Goal: Task Accomplishment & Management: Use online tool/utility

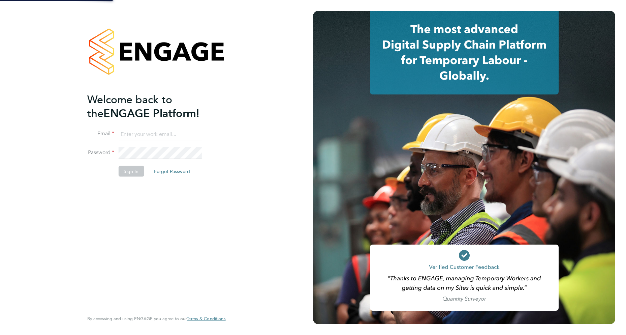
drag, startPoint x: 0, startPoint y: 0, endPoint x: 149, endPoint y: 134, distance: 199.9
click at [149, 134] on input at bounding box center [159, 134] width 83 height 12
type input "robot.johnny5@randstad.co.uk"
click at [130, 171] on button "Sign In" at bounding box center [131, 170] width 26 height 11
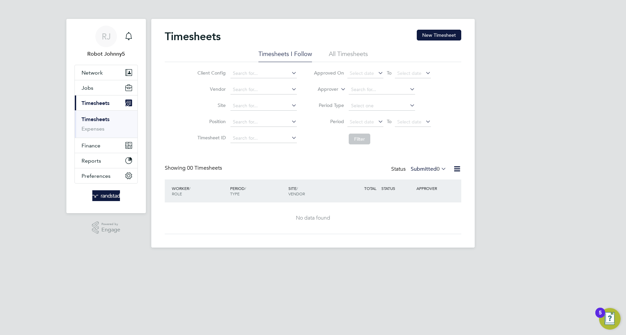
click at [457, 169] on icon at bounding box center [457, 168] width 8 height 8
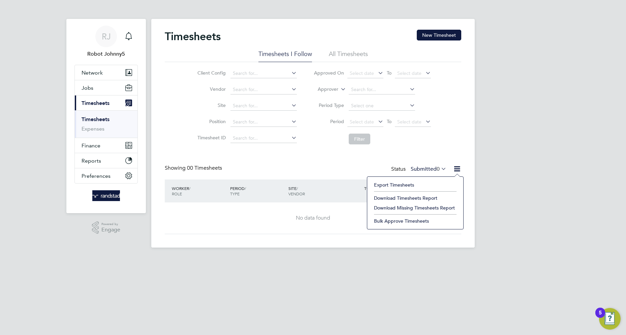
click at [394, 185] on li "Export Timesheets" at bounding box center [415, 184] width 89 height 9
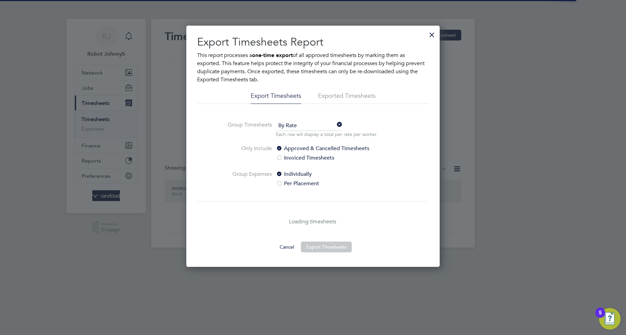
scroll to position [3, 3]
